Goal: Task Accomplishment & Management: Manage account settings

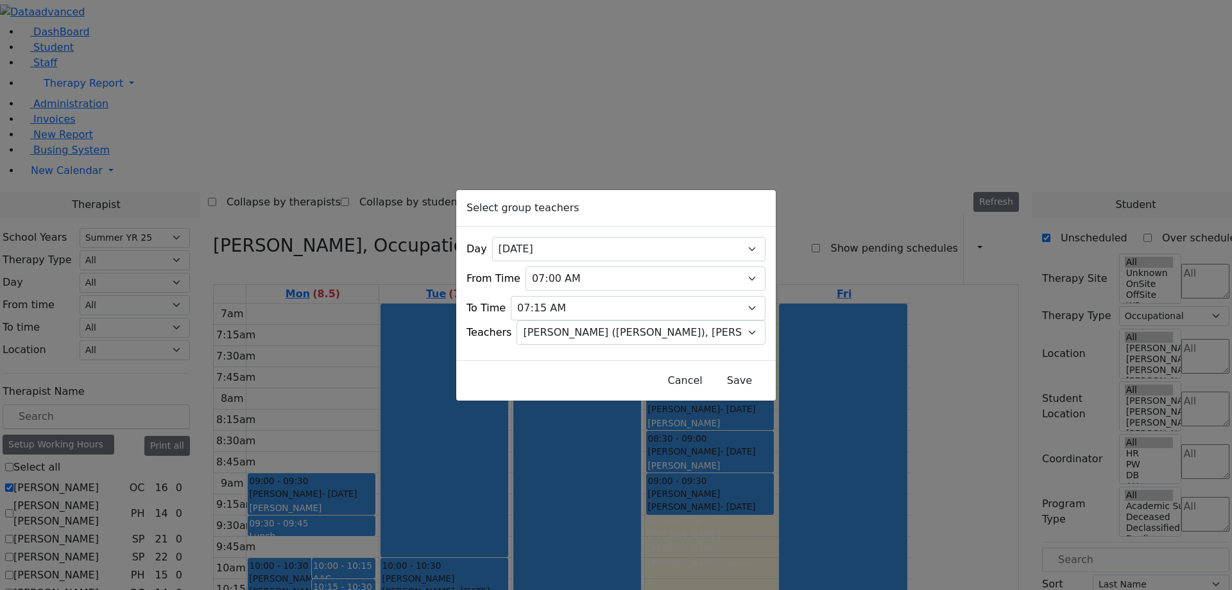
select select "211"
select select "1"
select select "[PERSON_NAME] ([PERSON_NAME]), [PERSON_NAME]"
click at [461, 146] on div "Select group teachers Day All [DATE] [DATE] [DATE] [DATE] [DATE] From Time 07:0…" at bounding box center [616, 295] width 1232 height 590
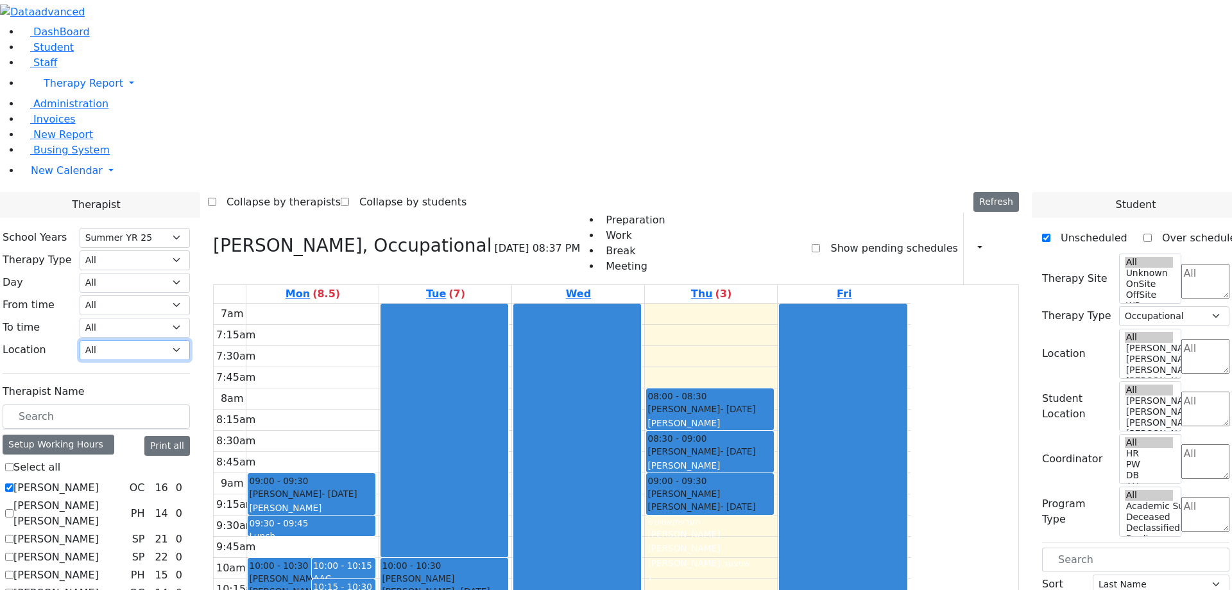
click at [190, 340] on select "All [PERSON_NAME] 5 [PERSON_NAME] 4 [PERSON_NAME] 3 [PERSON_NAME] 2 [PERSON_NAM…" at bounding box center [135, 350] width 110 height 20
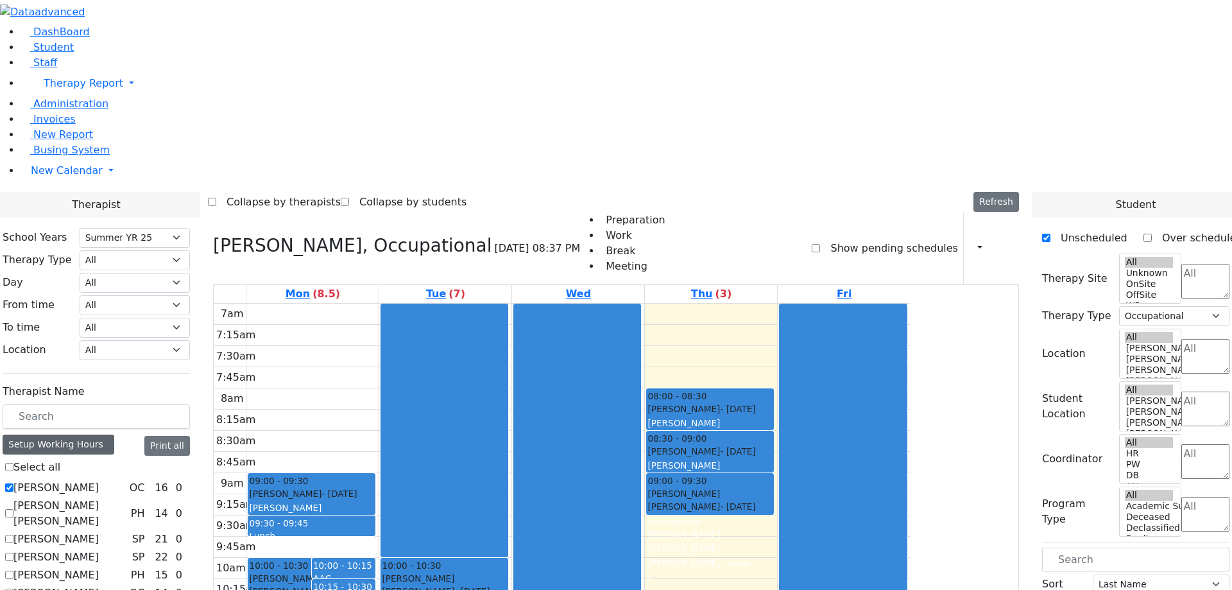
click at [114, 435] on div "Setup Working Hours" at bounding box center [59, 445] width 112 height 20
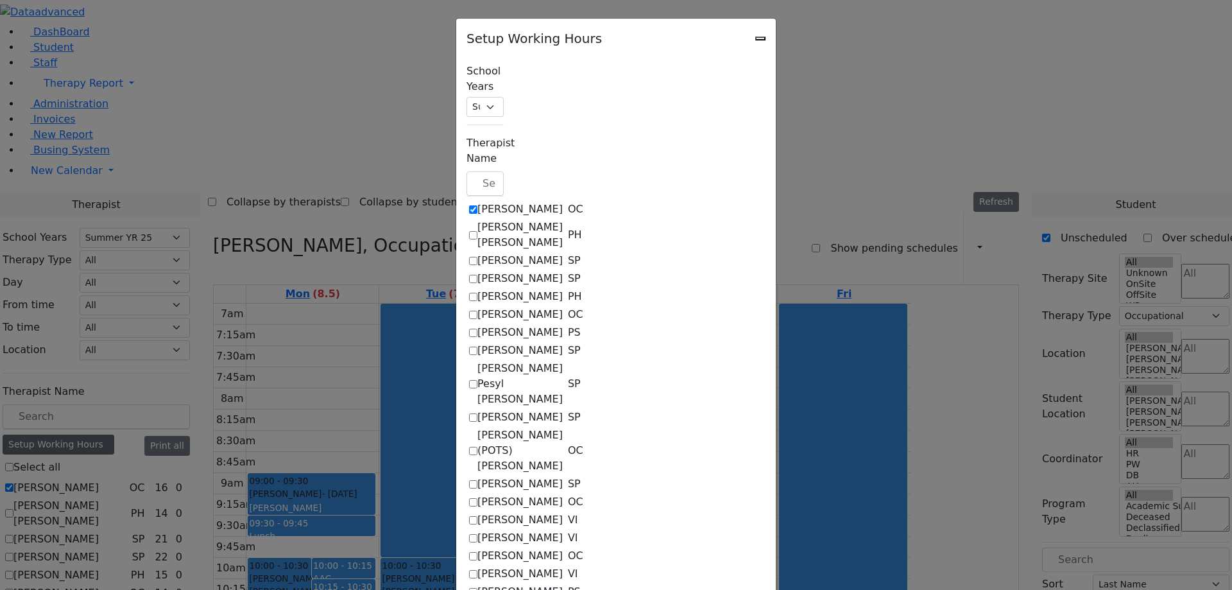
checkbox input "true"
select select "14:00:00"
select select "33"
select select "14:00:00"
select select "15:00:00"
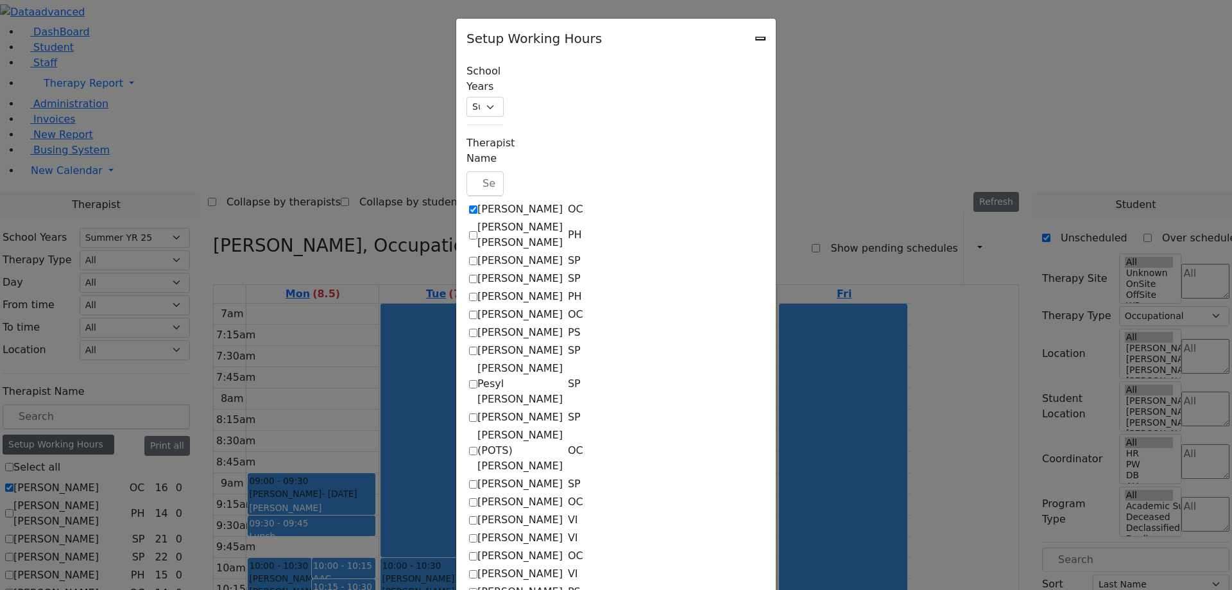
select select "10:00:00"
select select "14:00:00"
select select "33"
select select "15:00:00"
select select "19:00:00"
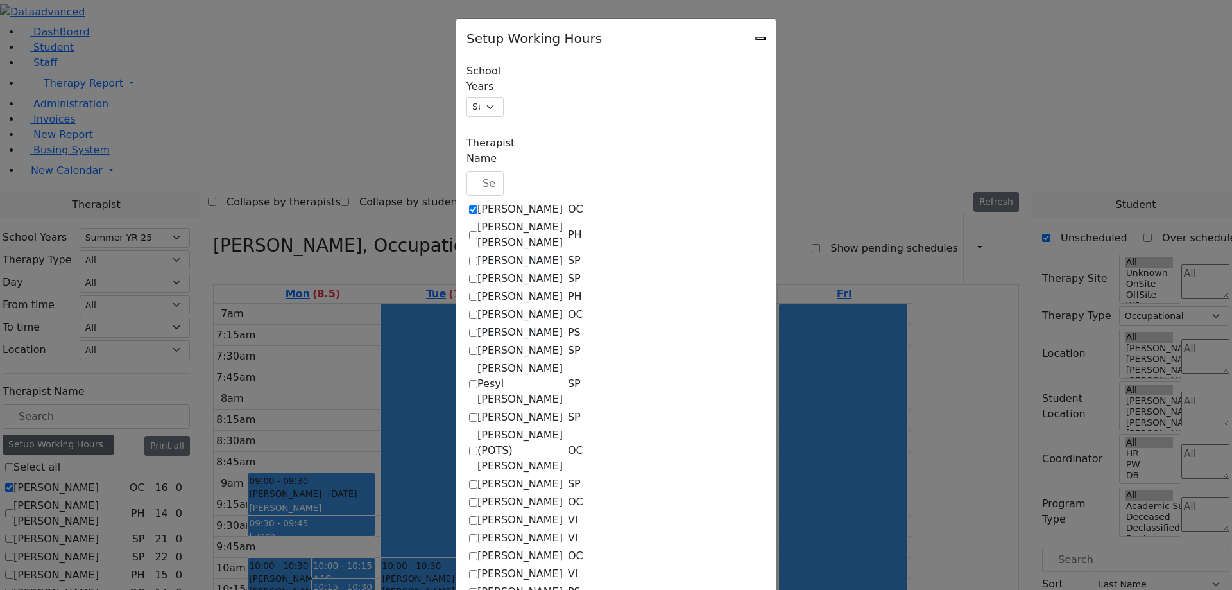
select select "19:00:00"
select select "15:00:00"
select select "1"
select select "15:00:00"
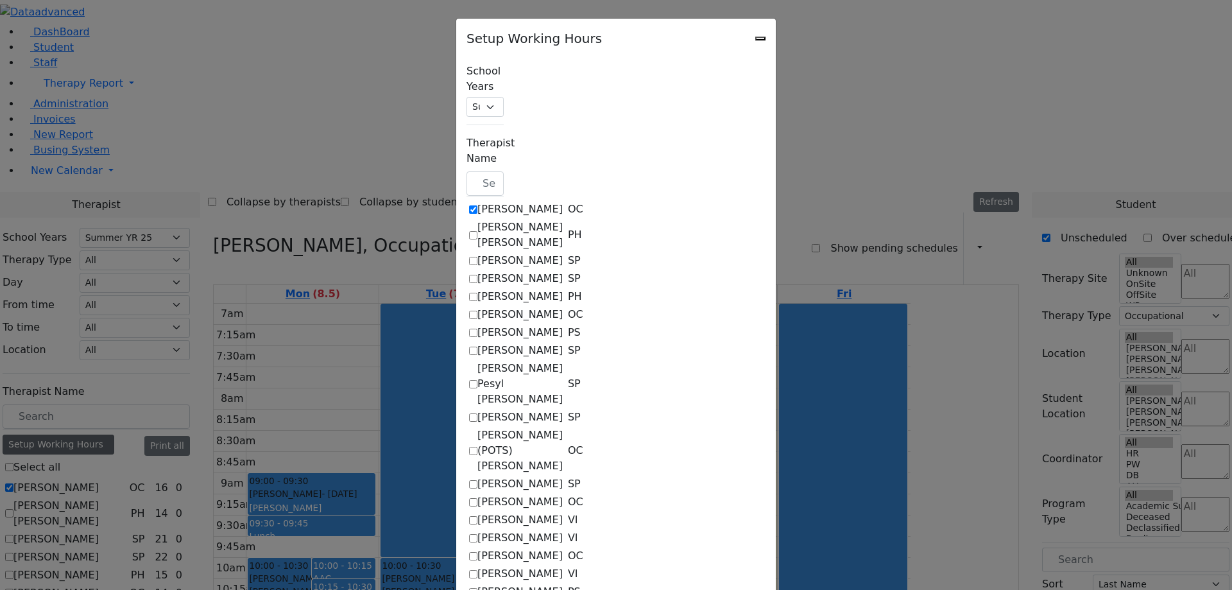
select select "19:00:00"
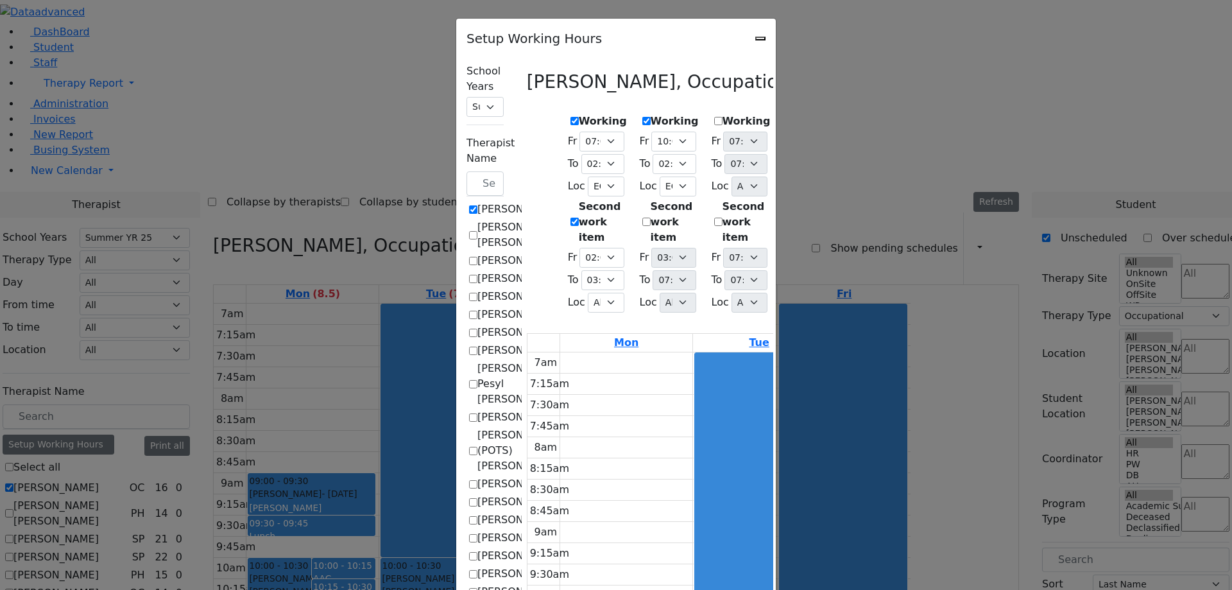
click at [761, 39] on icon "Close" at bounding box center [761, 39] width 0 height 0
checkbox input "false"
